Goal: Task Accomplishment & Management: Manage account settings

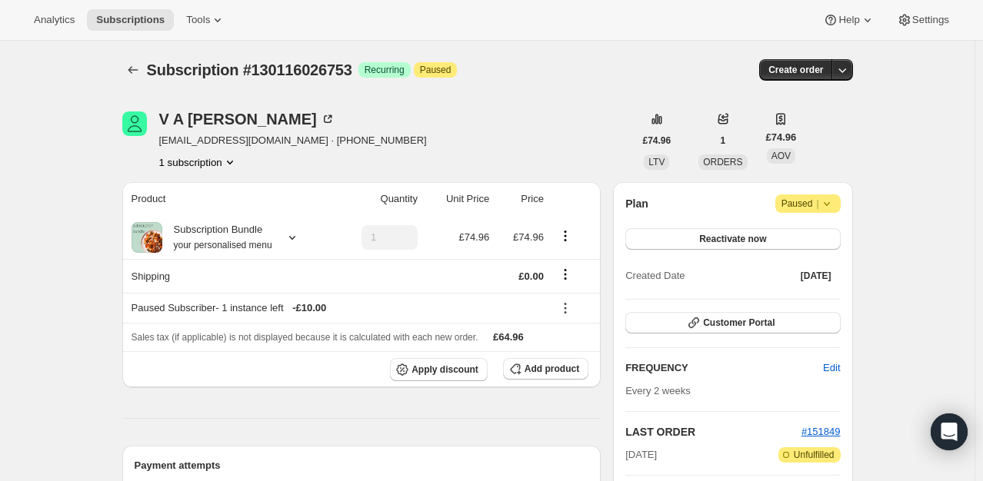
click at [835, 211] on icon at bounding box center [826, 203] width 15 height 15
click at [818, 232] on span "Cancel subscription" at bounding box center [813, 234] width 87 height 12
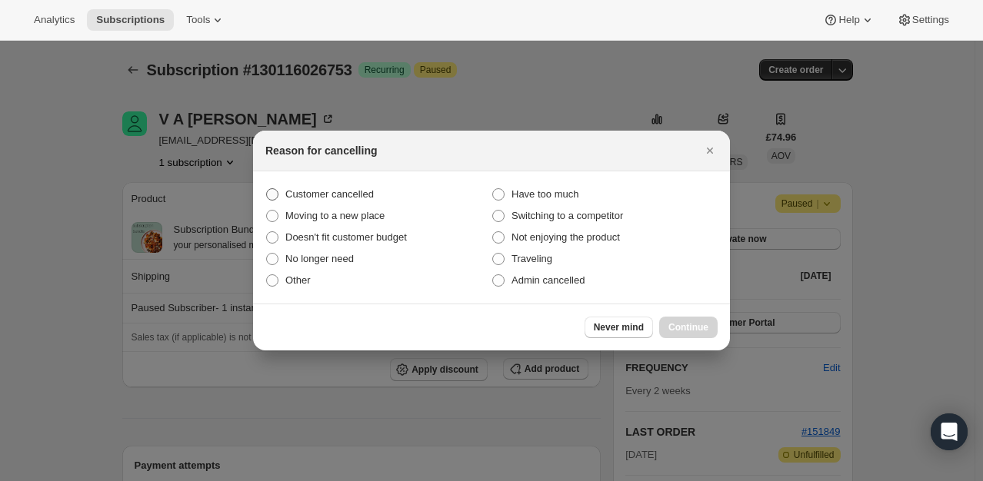
click at [335, 191] on span "Customer cancelled" at bounding box center [329, 194] width 88 height 12
click at [267, 189] on input "Customer cancelled" at bounding box center [266, 188] width 1 height 1
radio input "true"
click at [693, 320] on button "Continue" at bounding box center [688, 328] width 58 height 22
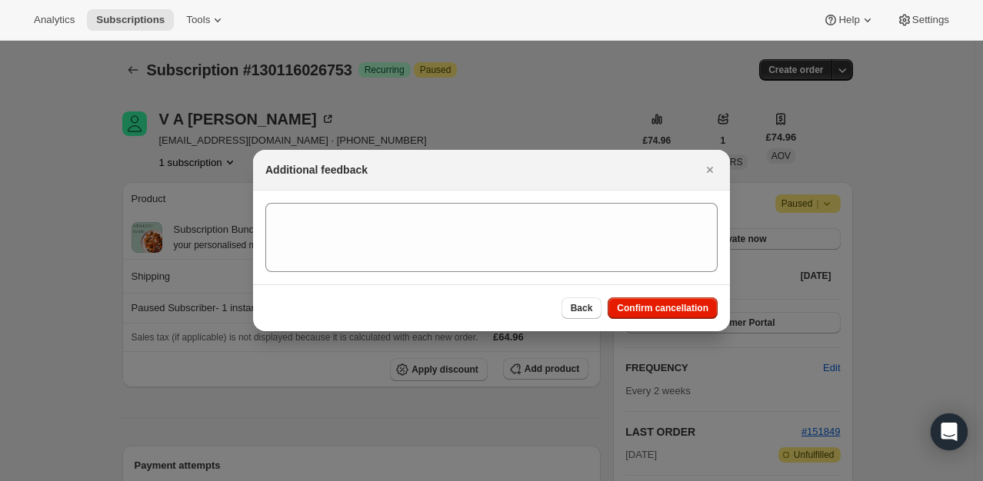
click at [681, 321] on div "Back Confirm cancellation" at bounding box center [491, 308] width 477 height 47
click at [680, 311] on span "Confirm cancellation" at bounding box center [663, 308] width 92 height 12
